Goal: Communication & Community: Participate in discussion

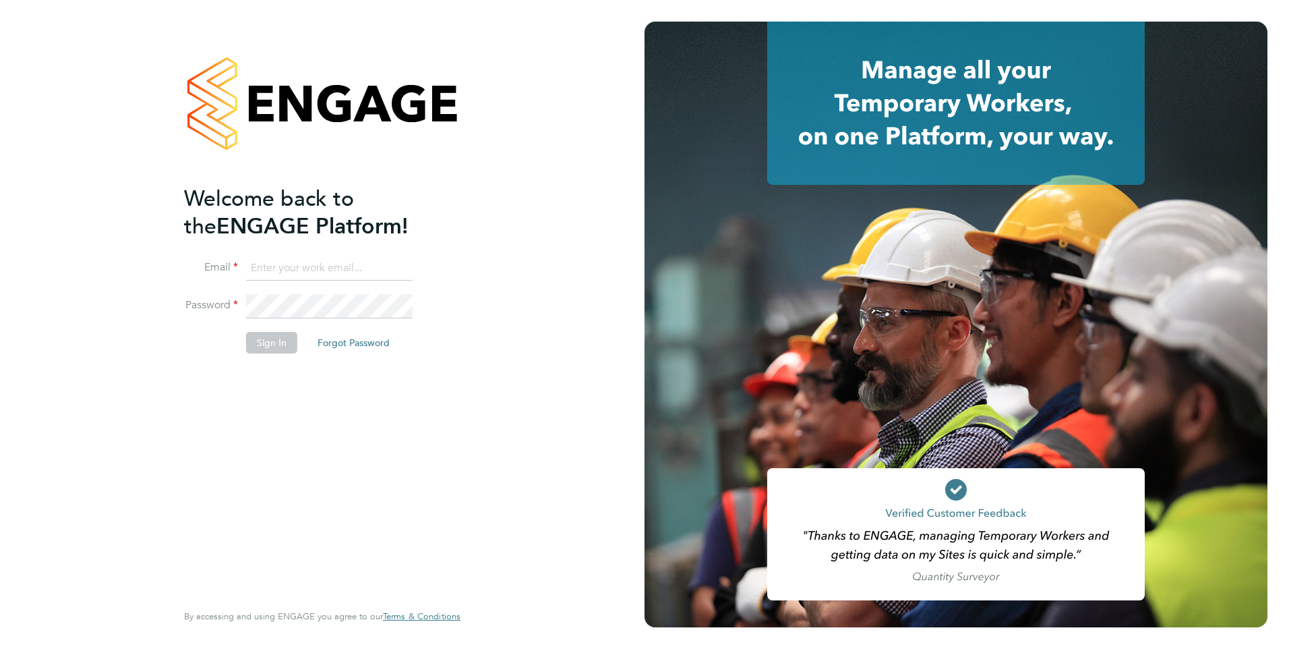
type input "Frank.Pocock@morganhunt.com"
click at [255, 345] on button "Sign In" at bounding box center [271, 343] width 51 height 22
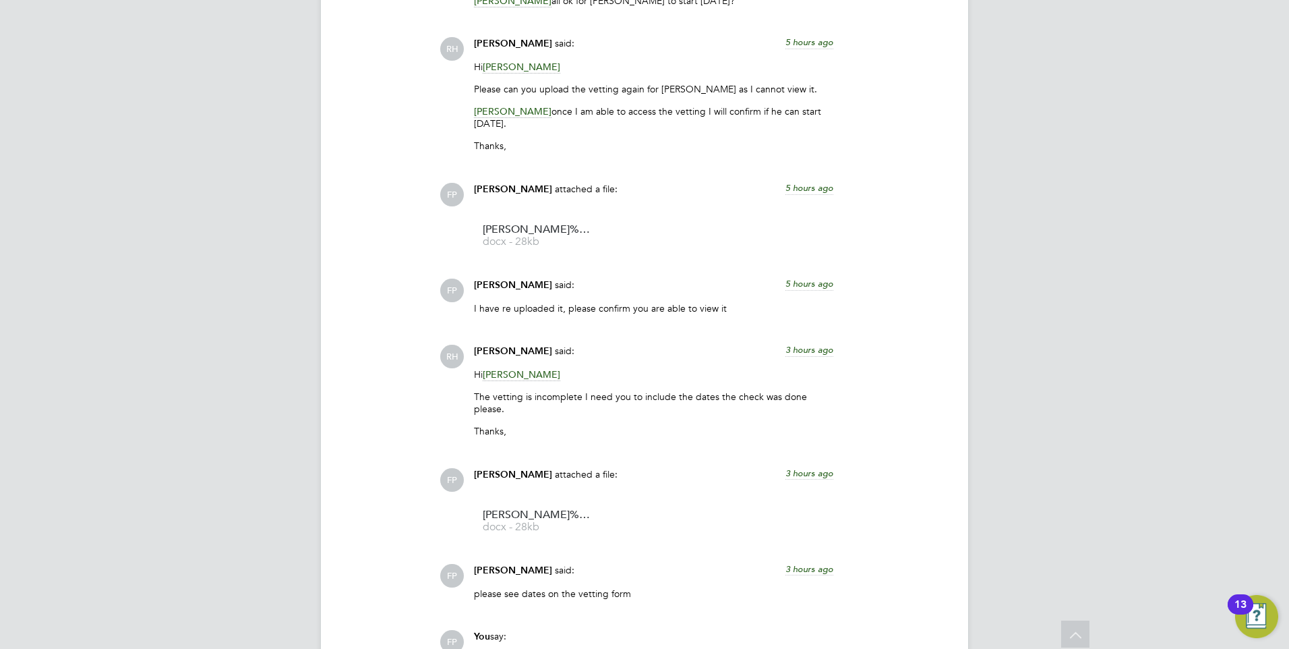
scroll to position [1400, 0]
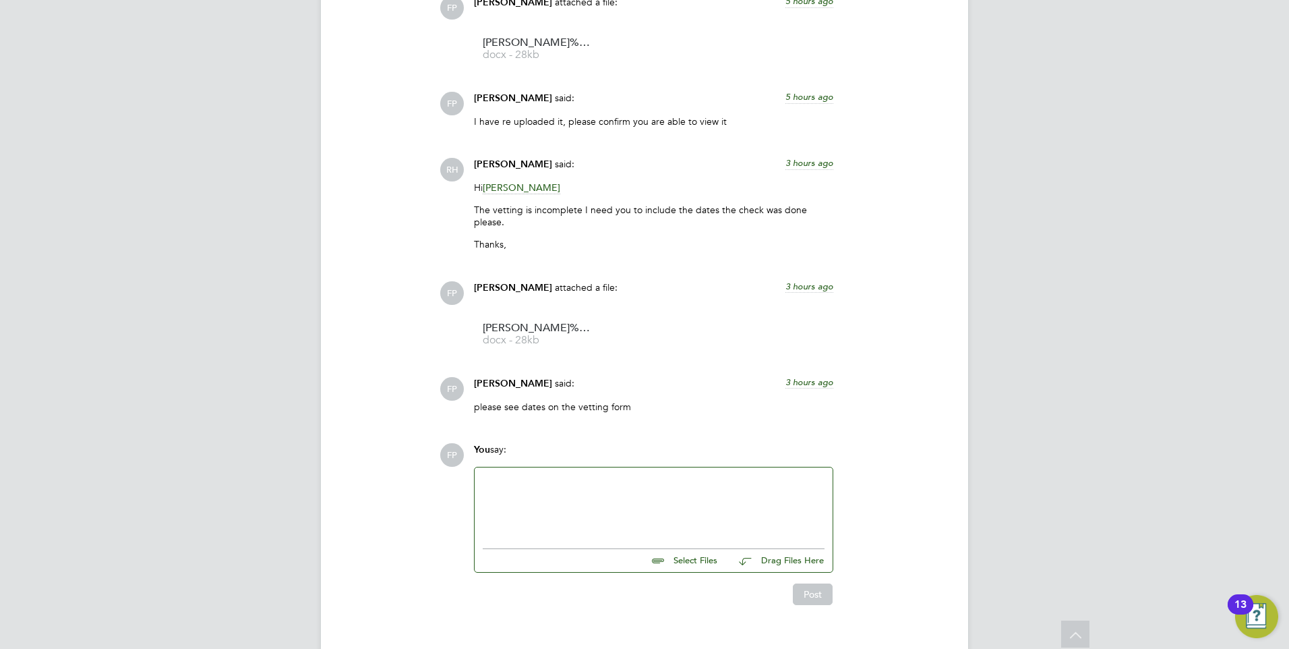
click at [582, 475] on div at bounding box center [654, 504] width 342 height 58
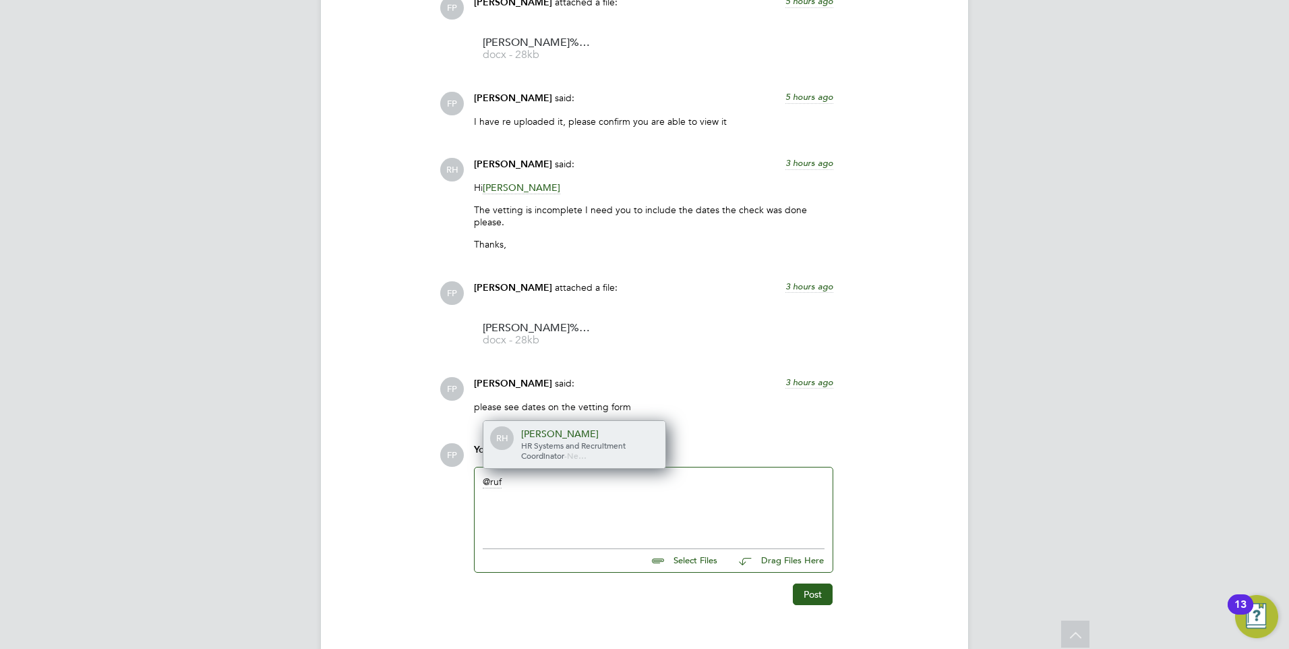
click at [568, 440] on span "HR Systems and Recruitment Coordinator" at bounding box center [573, 451] width 104 height 22
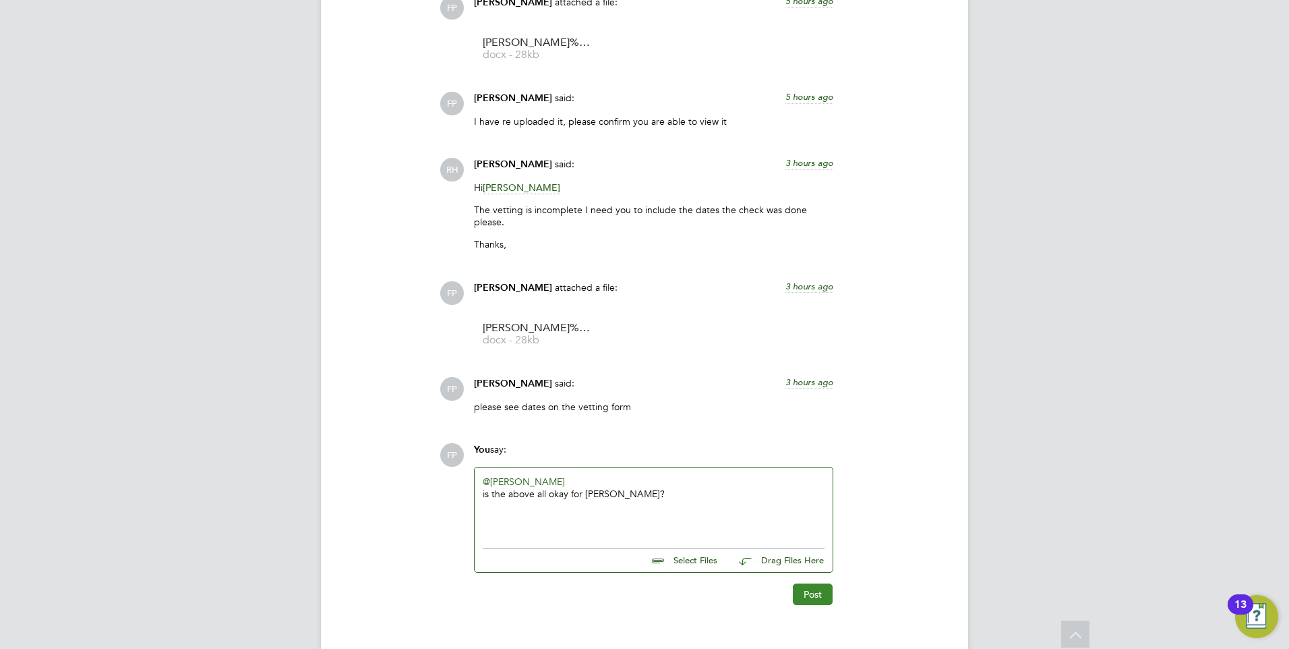
click at [828, 583] on button "Post" at bounding box center [813, 594] width 40 height 22
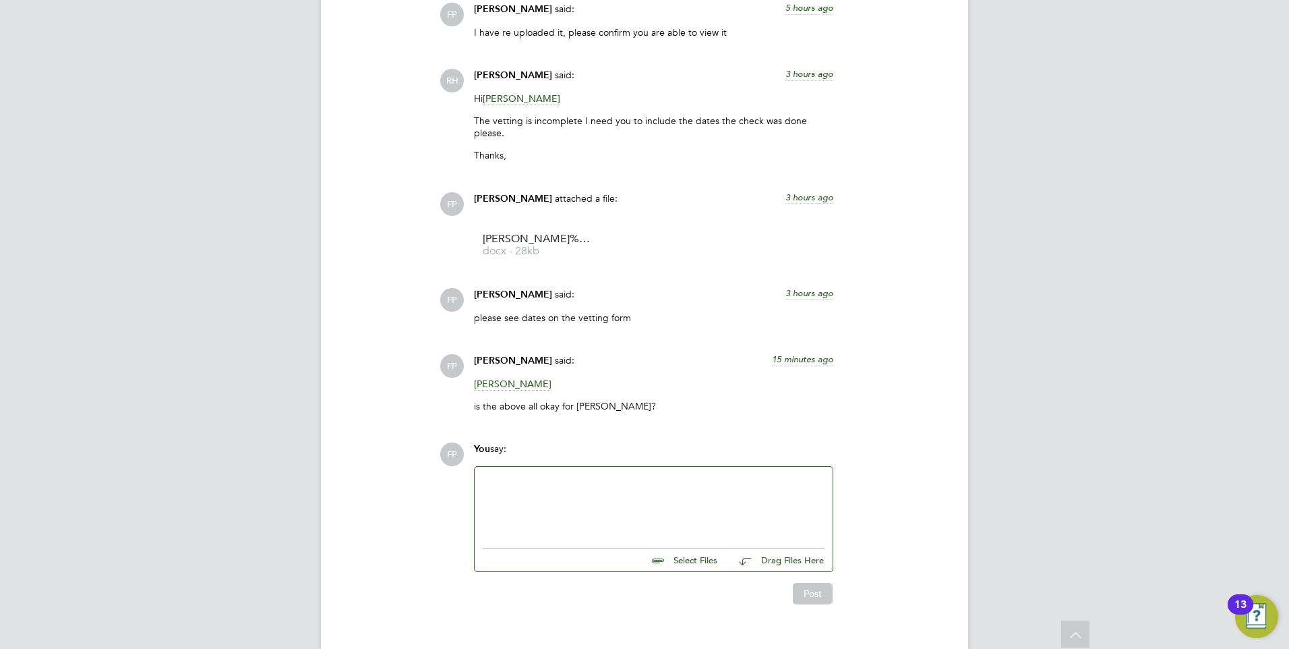
click at [518, 378] on span "[PERSON_NAME]" at bounding box center [513, 384] width 78 height 13
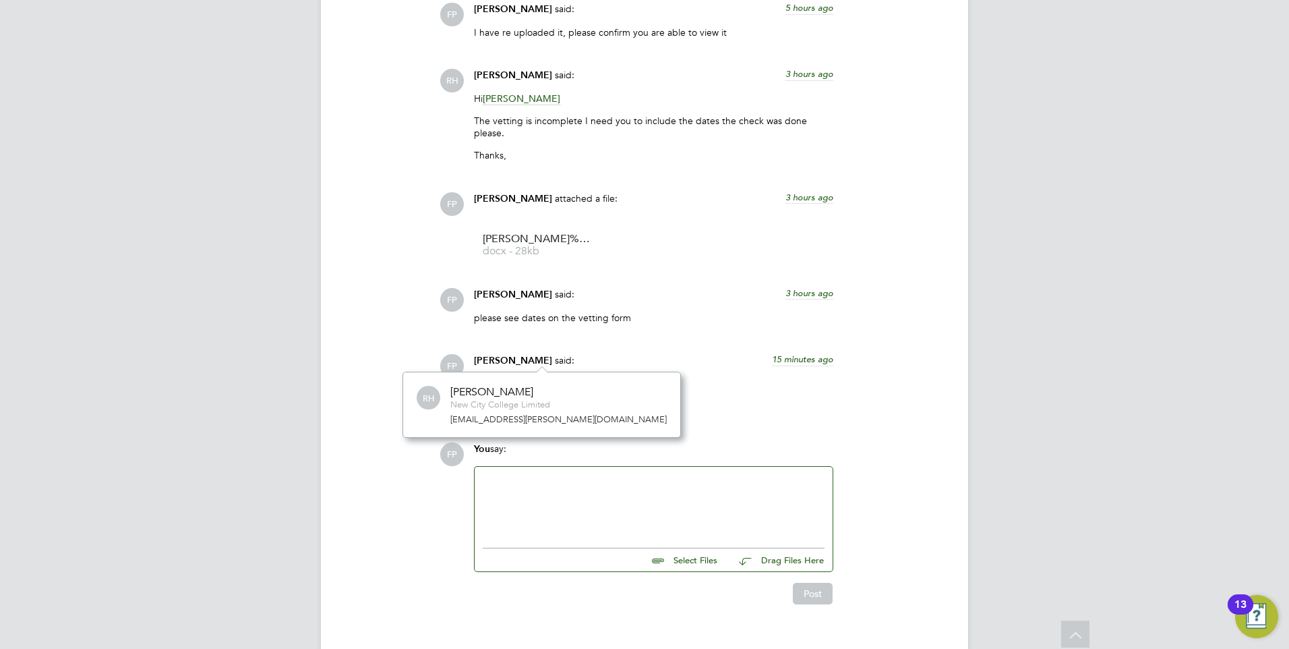
scroll to position [12, 61]
click at [500, 421] on link "[EMAIL_ADDRESS][PERSON_NAME][DOMAIN_NAME]" at bounding box center [558, 418] width 216 height 11
drag, startPoint x: 767, startPoint y: 377, endPoint x: 754, endPoint y: 347, distance: 32.9
click at [765, 378] on div "[PERSON_NAME] is the above all okay for [PERSON_NAME]?" at bounding box center [653, 400] width 359 height 44
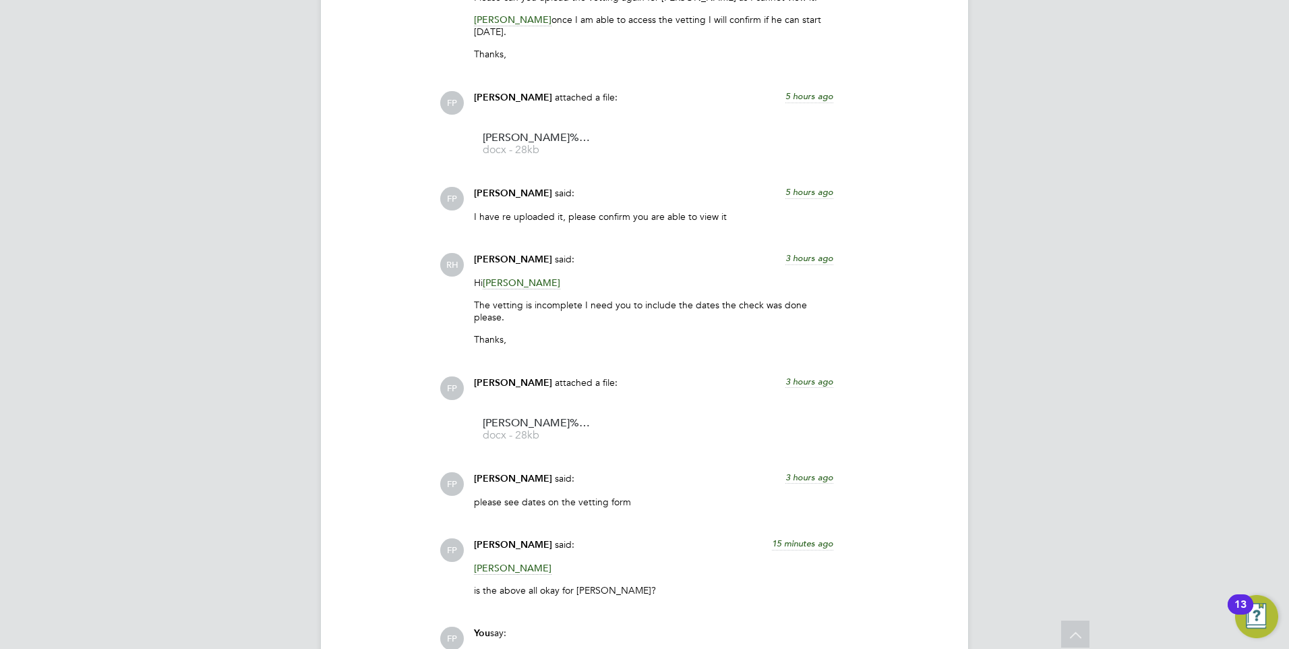
scroll to position [1220, 0]
